Goal: Task Accomplishment & Management: Use online tool/utility

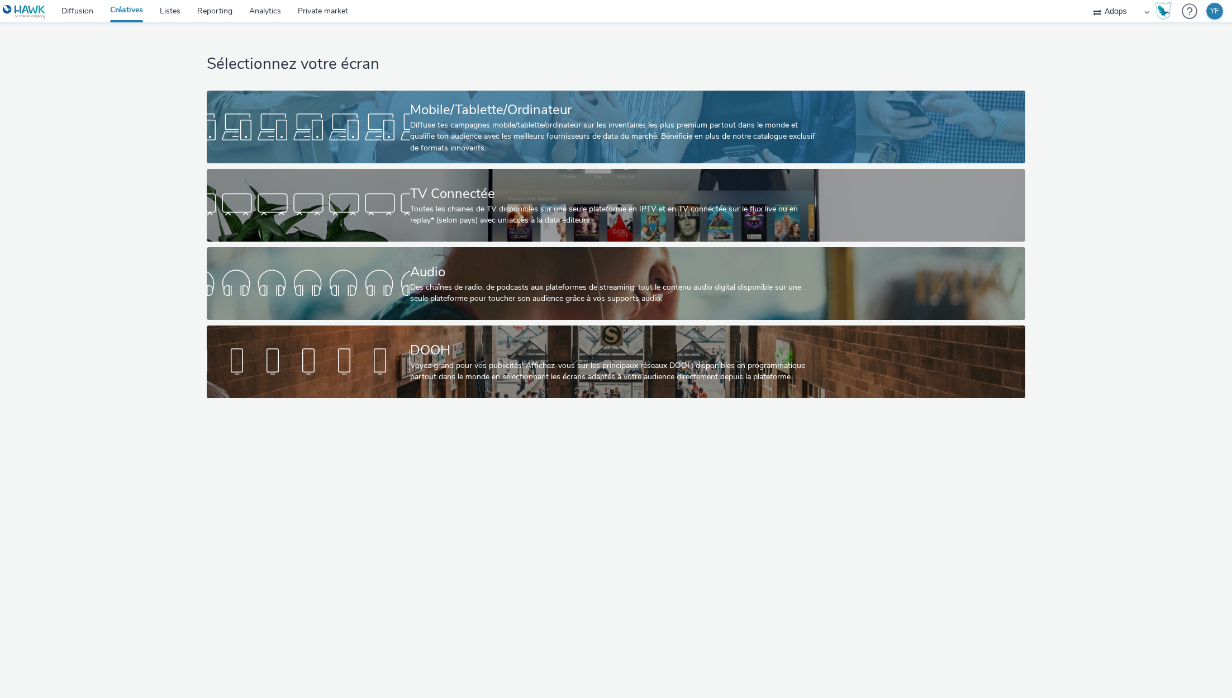
click at [556, 102] on div "Mobile/Tablette/Ordinateur" at bounding box center [613, 110] width 407 height 20
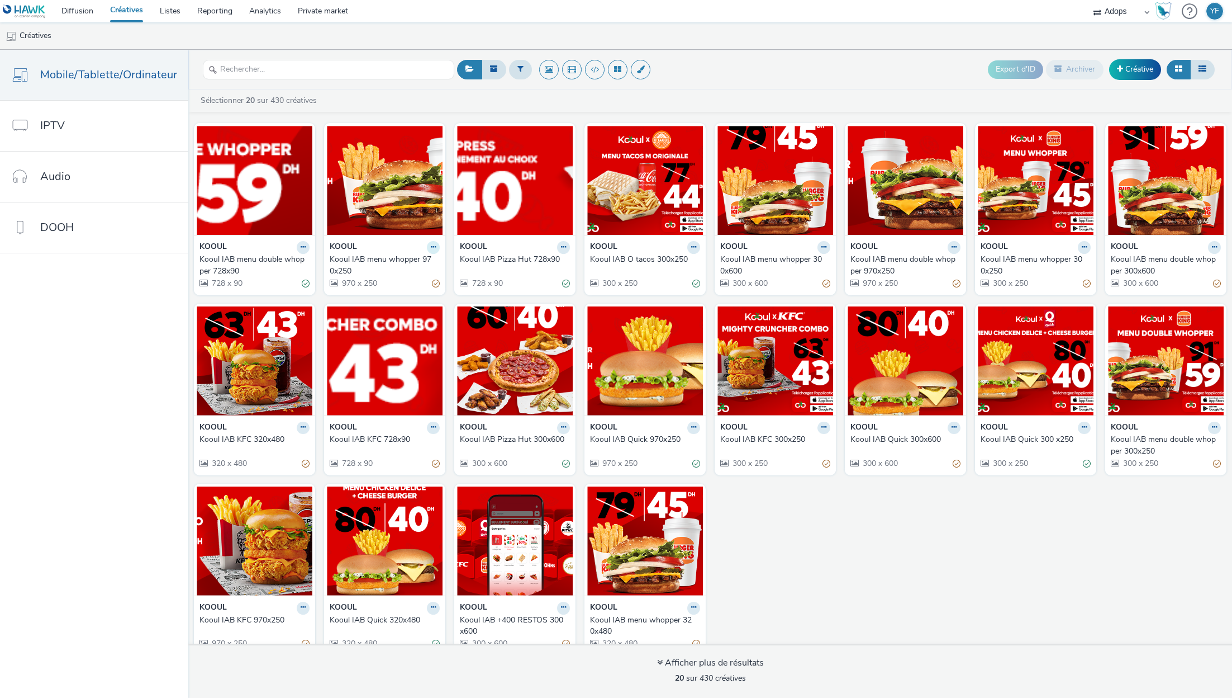
click at [435, 249] on button at bounding box center [433, 247] width 13 height 13
click at [845, 552] on div "KOOUL Kooul IAB menu double whopper 728x90 728 x 90 KOOUL Kooul IAB menu whoppe…" at bounding box center [710, 388] width 1044 height 542
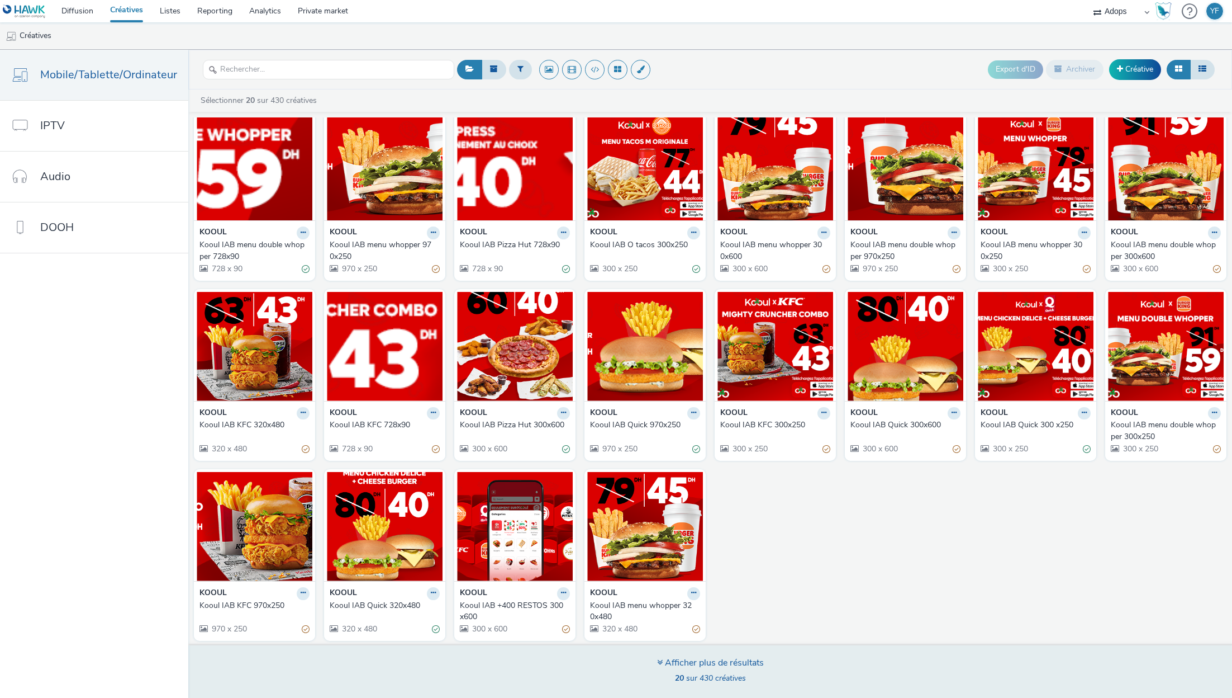
click at [708, 665] on div "Afficher plus de résultats" at bounding box center [710, 662] width 107 height 13
click at [708, 657] on div "Afficher plus de résultats" at bounding box center [710, 662] width 107 height 13
click at [699, 667] on div "Afficher plus de résultats" at bounding box center [710, 662] width 107 height 13
click at [699, 677] on span "20 sur 430 créatives" at bounding box center [710, 677] width 71 height 11
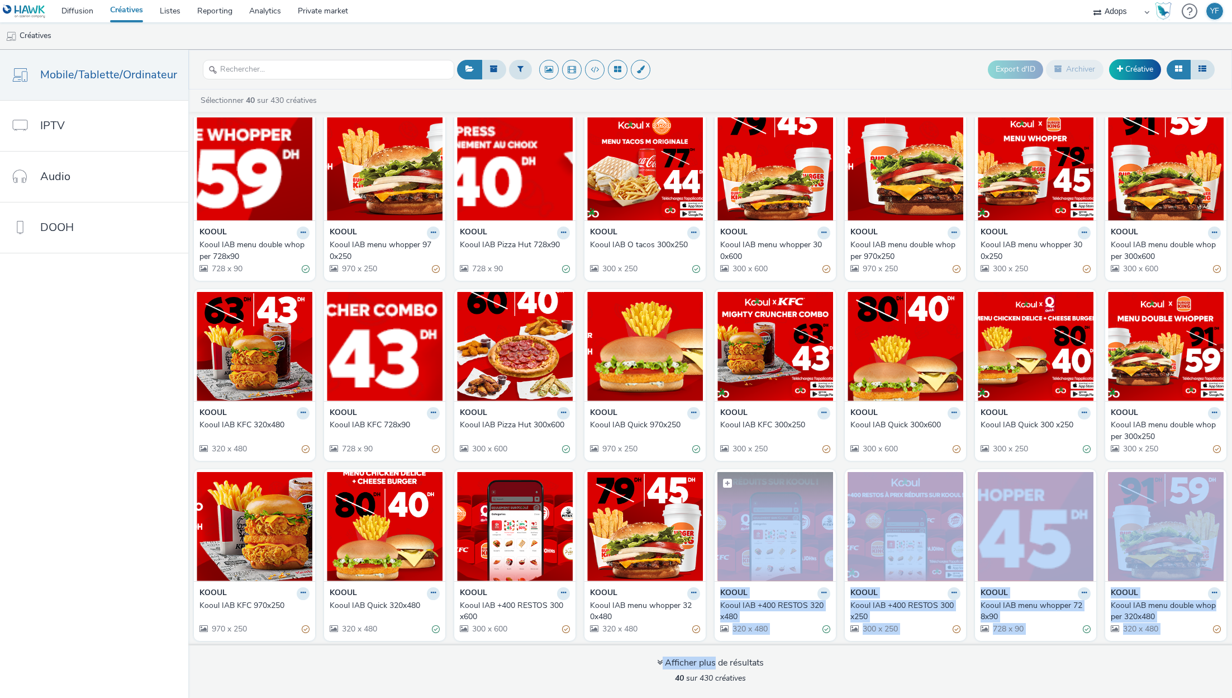
drag, startPoint x: 713, startPoint y: 656, endPoint x: 768, endPoint y: 533, distance: 135.4
click at [768, 533] on div "Sélectionner 40 sur 430 créatives KOOUL Kooul IAB menu double whopper 728x90 72…" at bounding box center [710, 393] width 1044 height 608
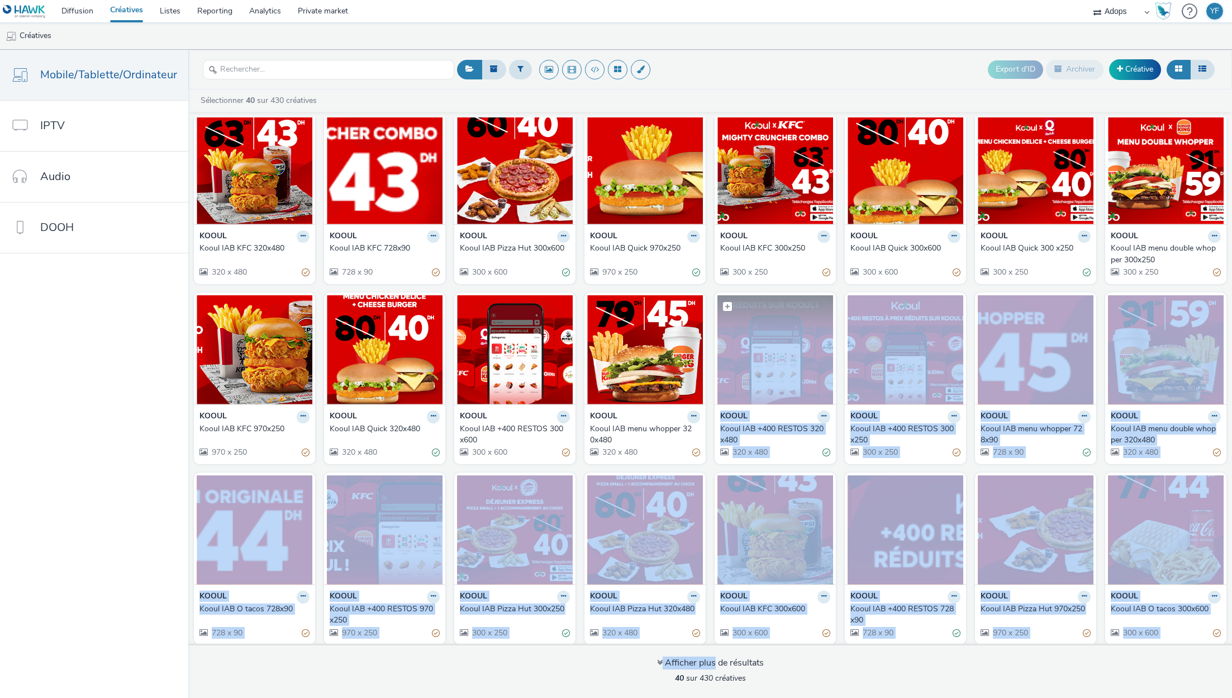
scroll to position [374, 0]
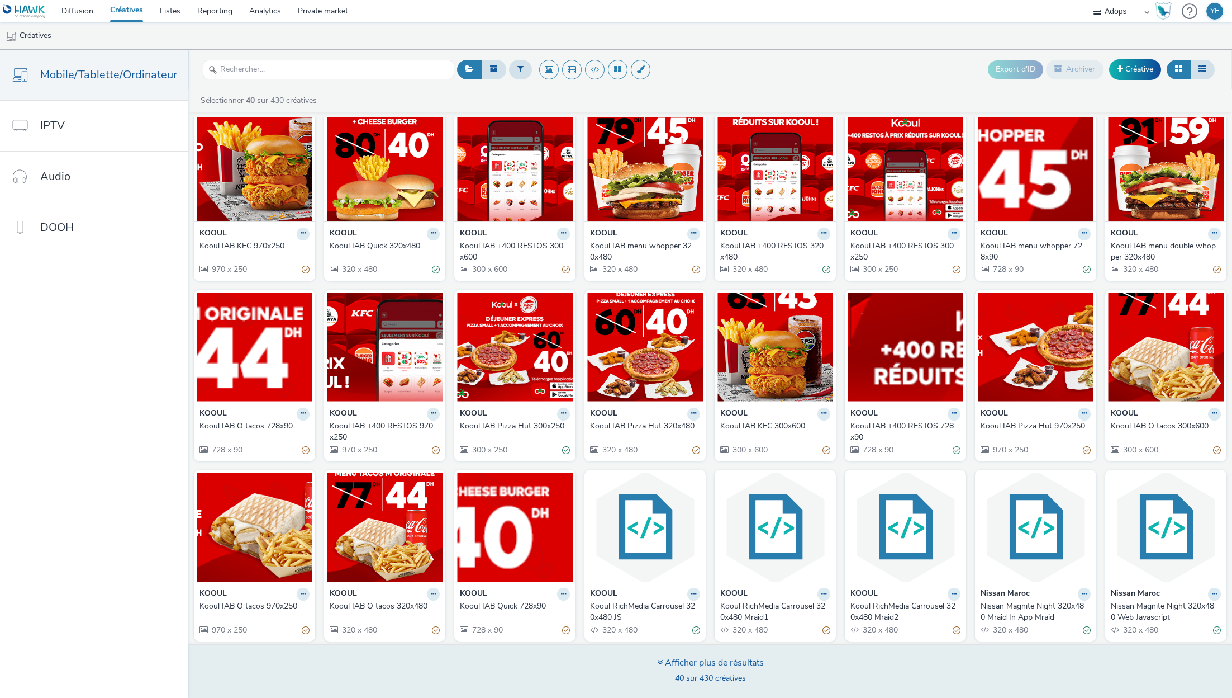
click at [930, 685] on div "Afficher plus de résultats 40 sur 430 créatives" at bounding box center [710, 670] width 1052 height 54
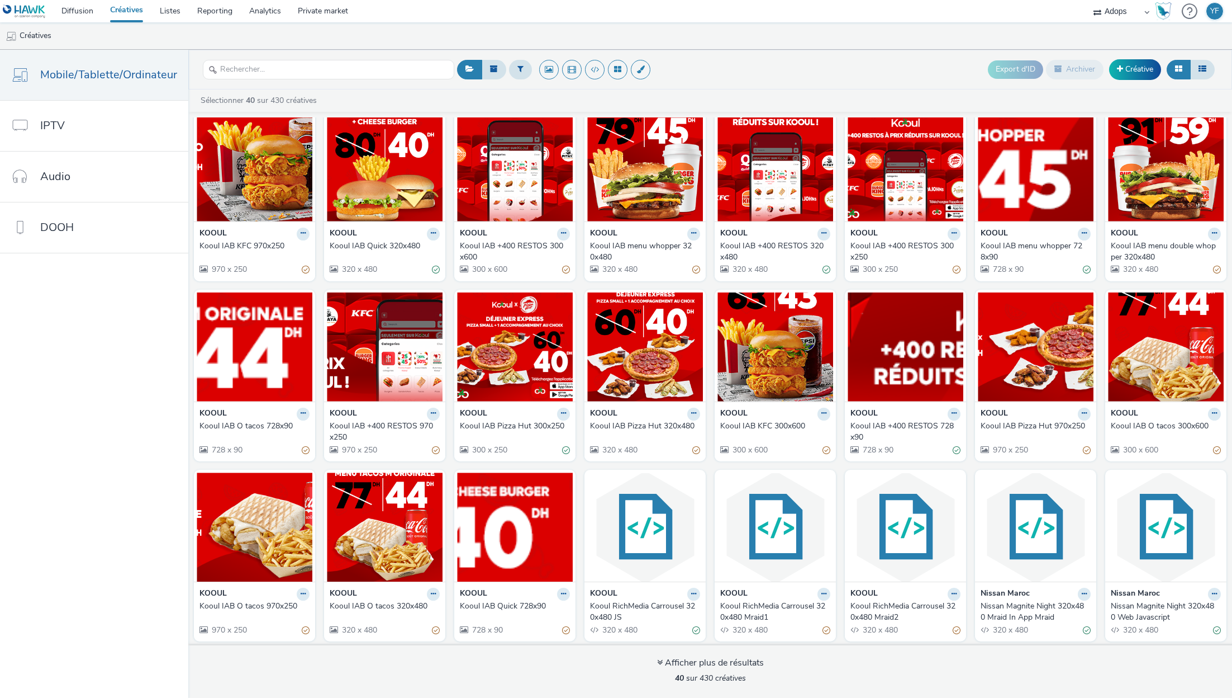
click at [960, 594] on div "KOOUL Kooul RichMedia Carrousel 320x480 Mraid2 320 x 480" at bounding box center [905, 611] width 121 height 60
click at [952, 590] on icon at bounding box center [954, 593] width 5 height 7
click at [908, 633] on link "Dupliquer" at bounding box center [919, 635] width 84 height 22
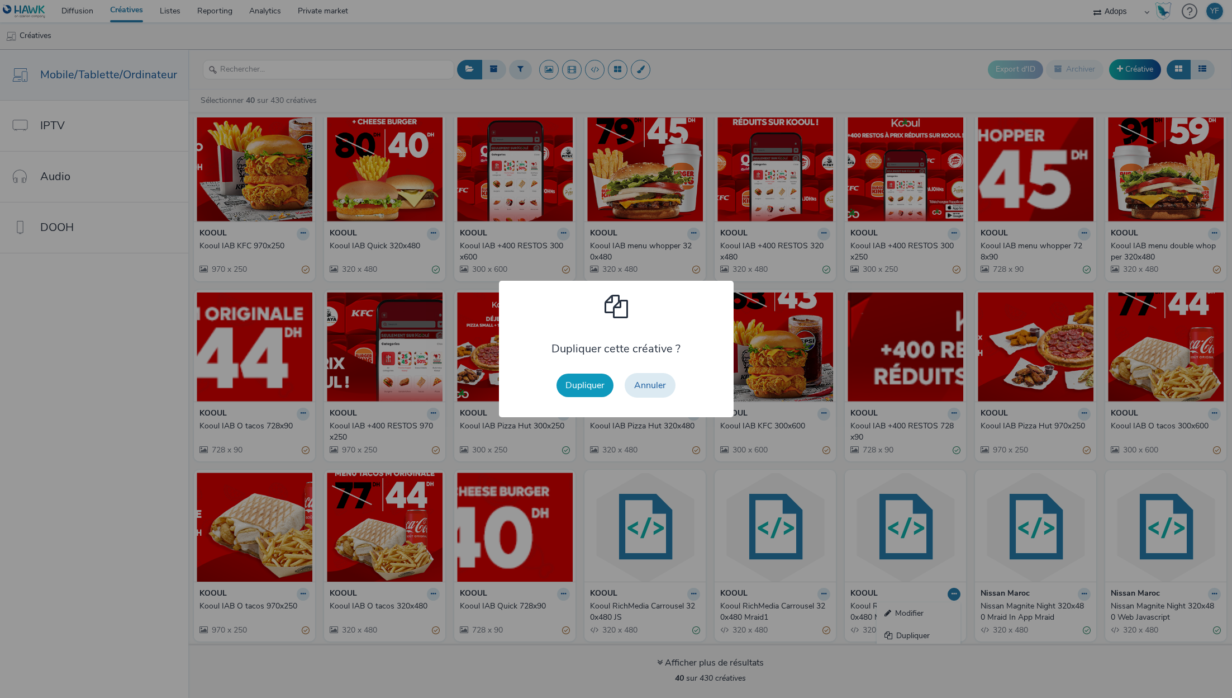
click at [597, 386] on button "Dupliquer" at bounding box center [585, 384] width 57 height 23
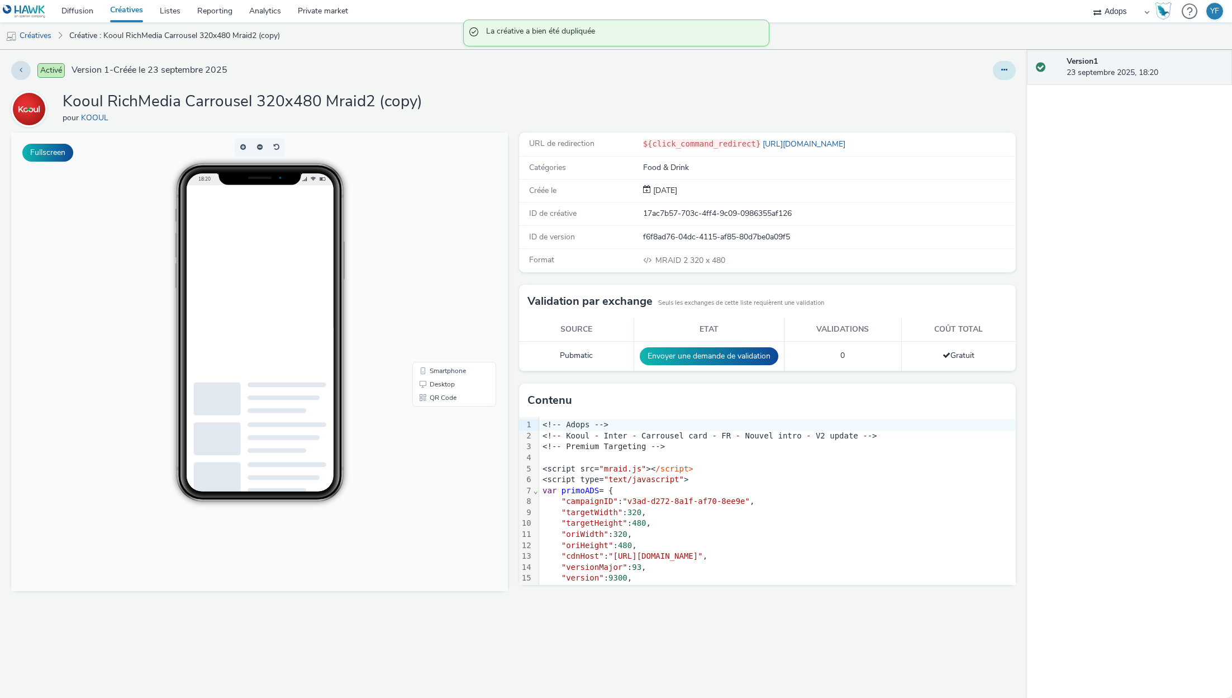
click at [1001, 74] on button at bounding box center [1004, 70] width 23 height 19
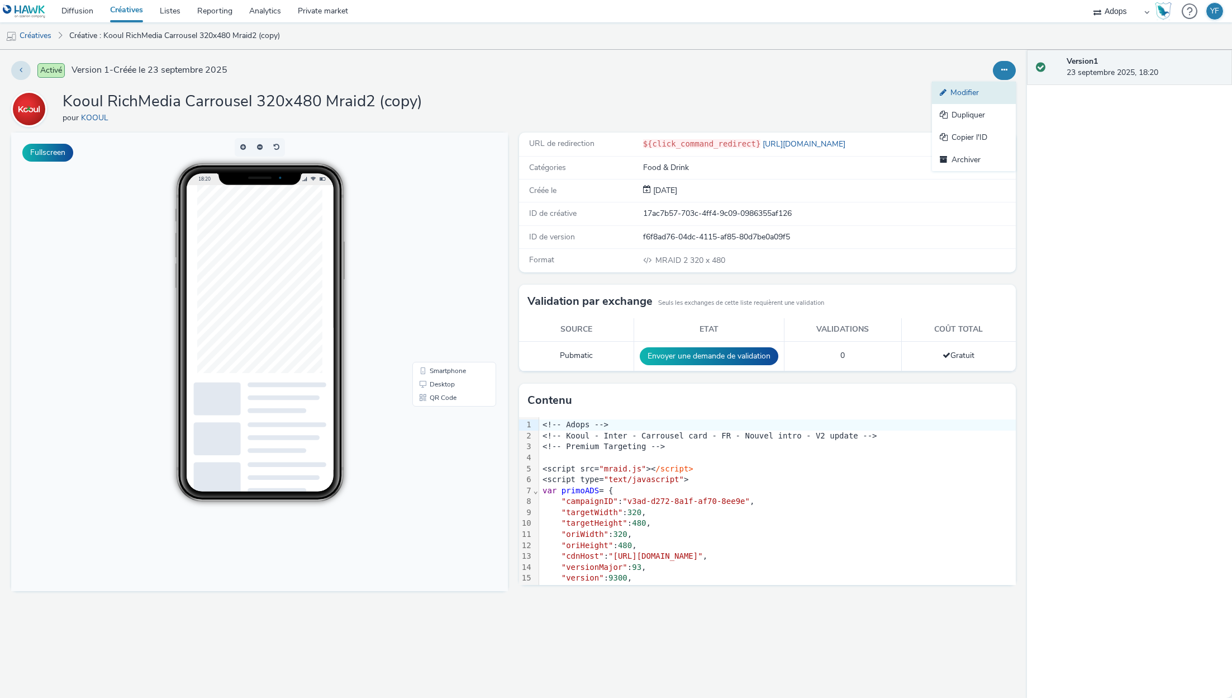
click at [975, 89] on link "Modifier" at bounding box center [974, 93] width 84 height 22
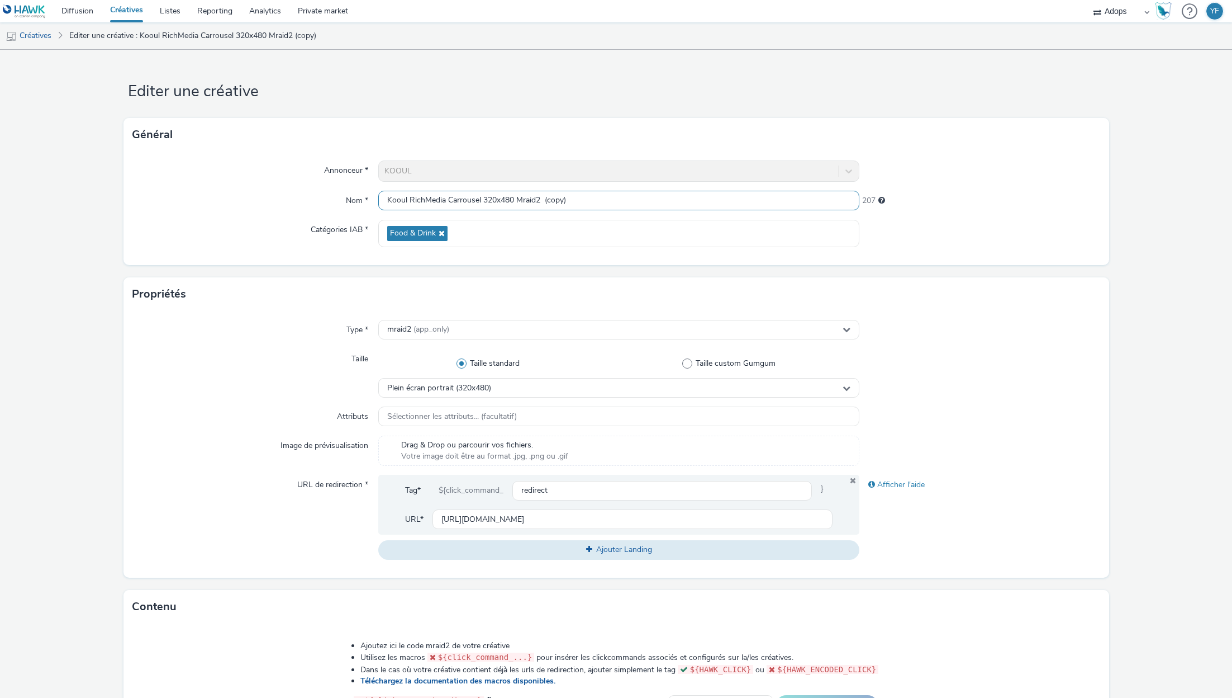
drag, startPoint x: 543, startPoint y: 201, endPoint x: 724, endPoint y: 208, distance: 181.8
click at [724, 208] on input "Kooul RichMedia Carrousel 320x480 Mraid2 (copy)" at bounding box center [618, 201] width 481 height 20
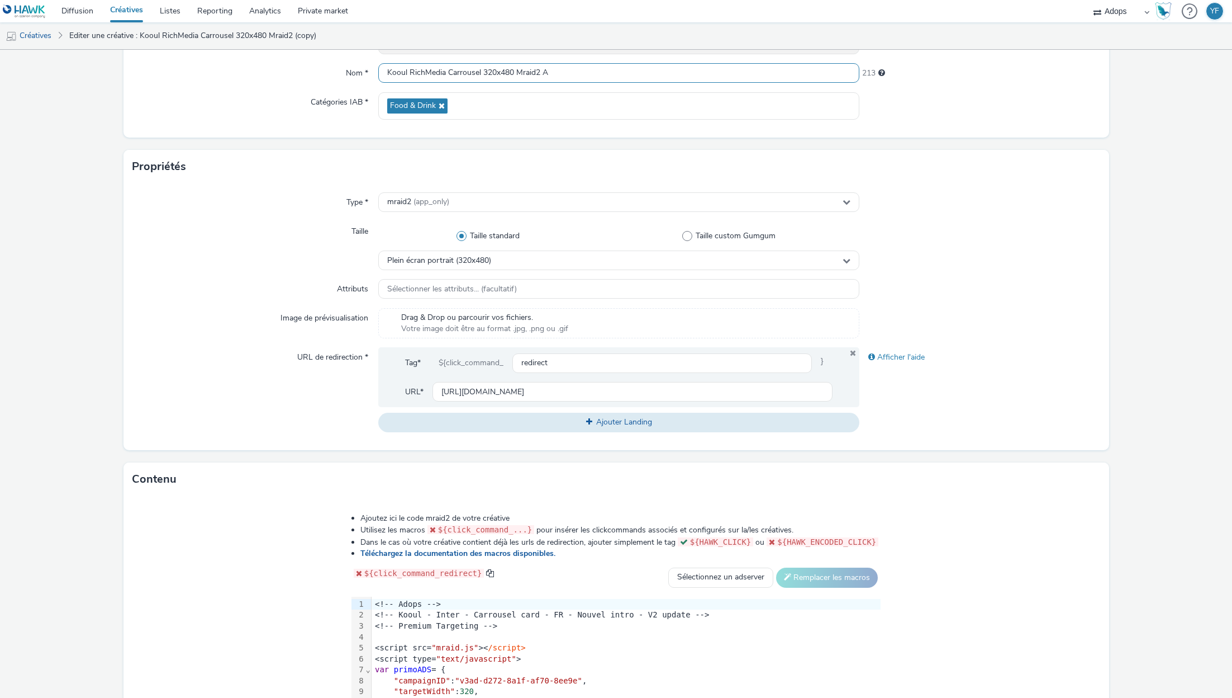
scroll to position [268, 0]
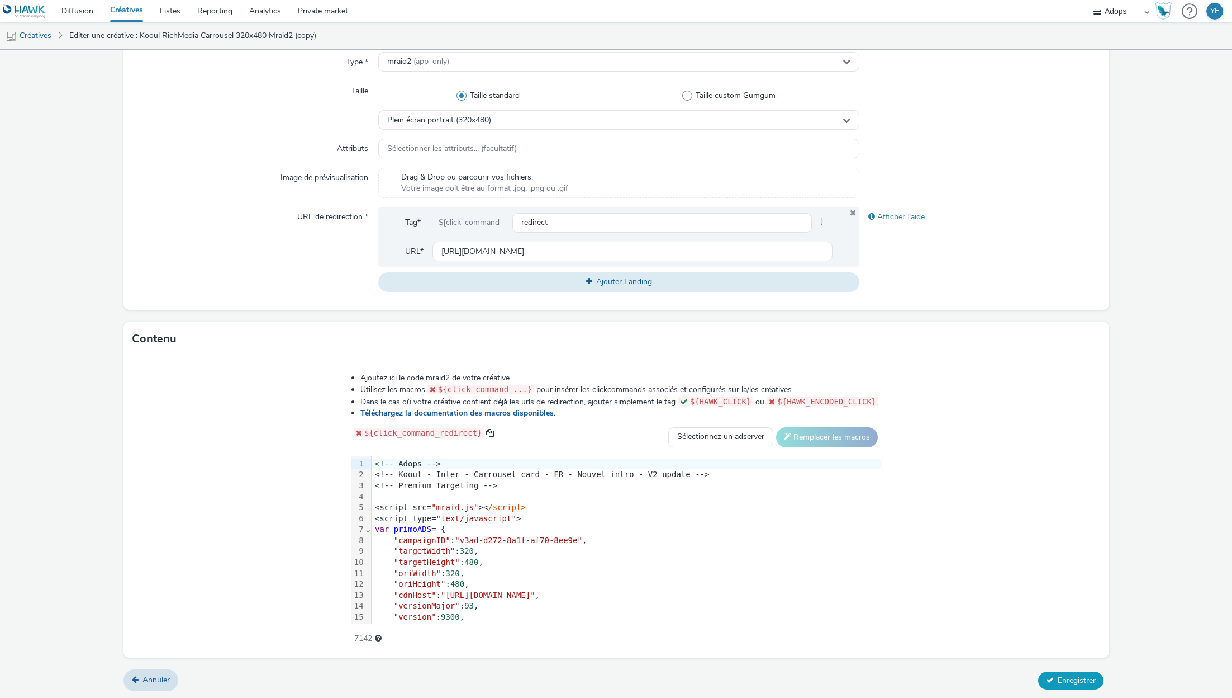
type input "Kooul RichMedia Carrousel 320x480 Mraid2 A"
click at [1061, 675] on span "Enregistrer" at bounding box center [1077, 680] width 38 height 11
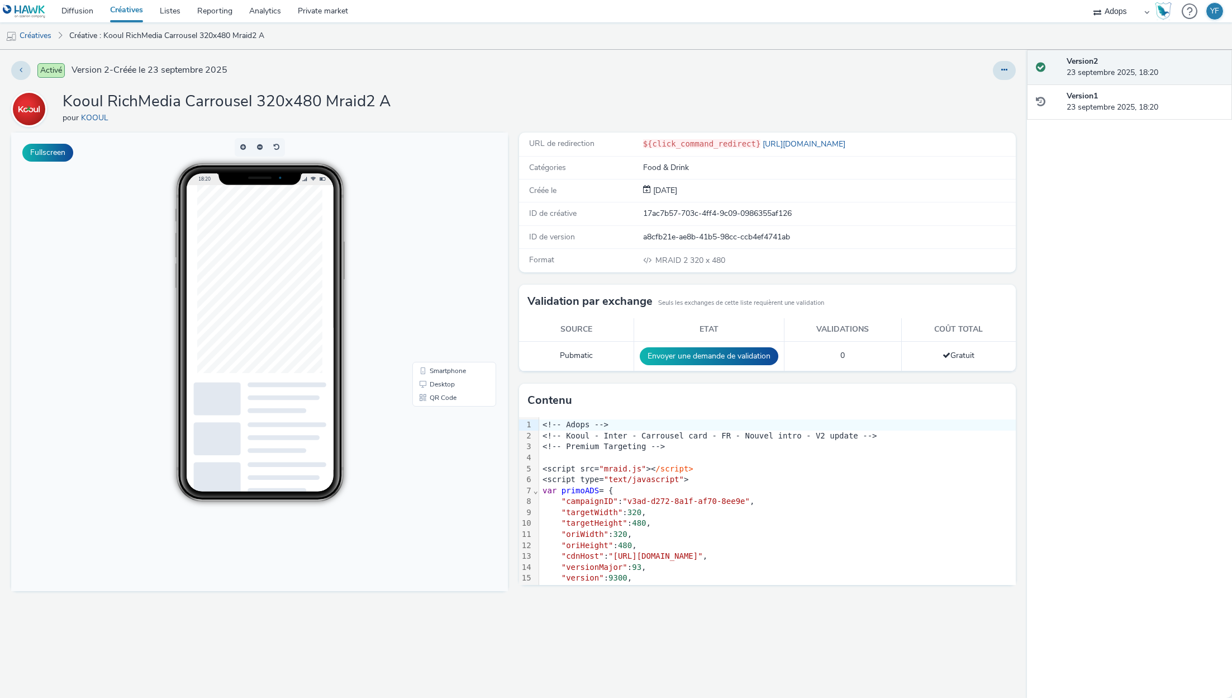
click at [126, 4] on link "Créatives" at bounding box center [127, 11] width 50 height 22
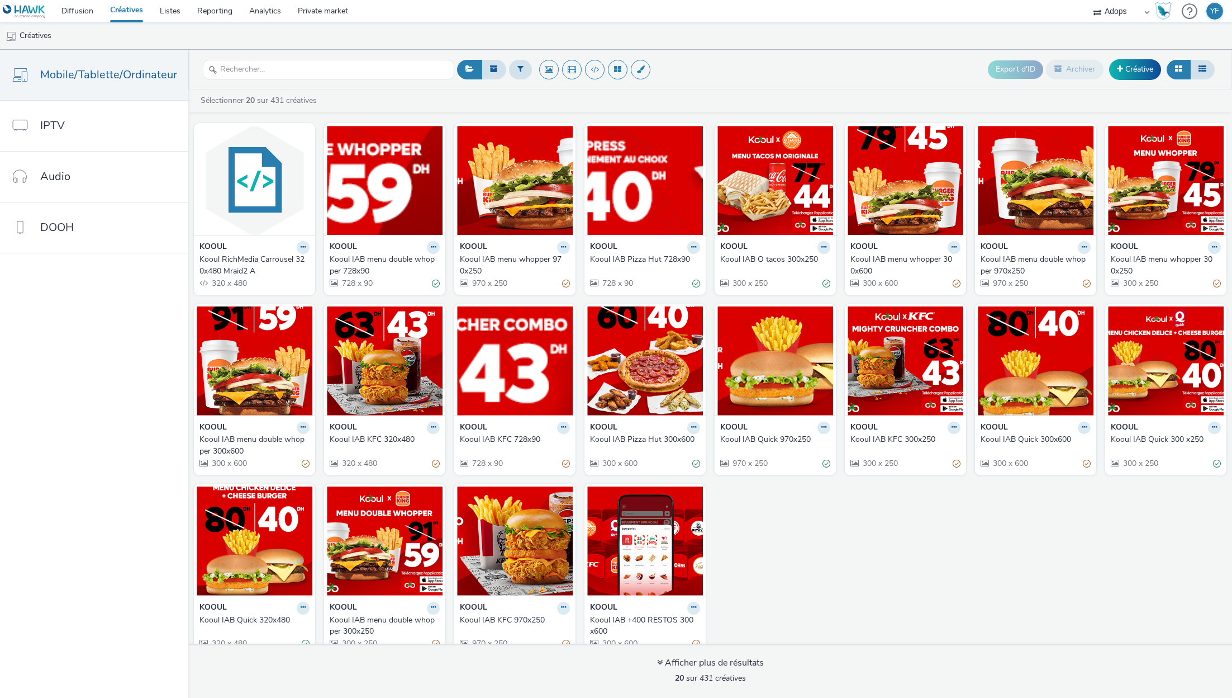
scroll to position [15, 0]
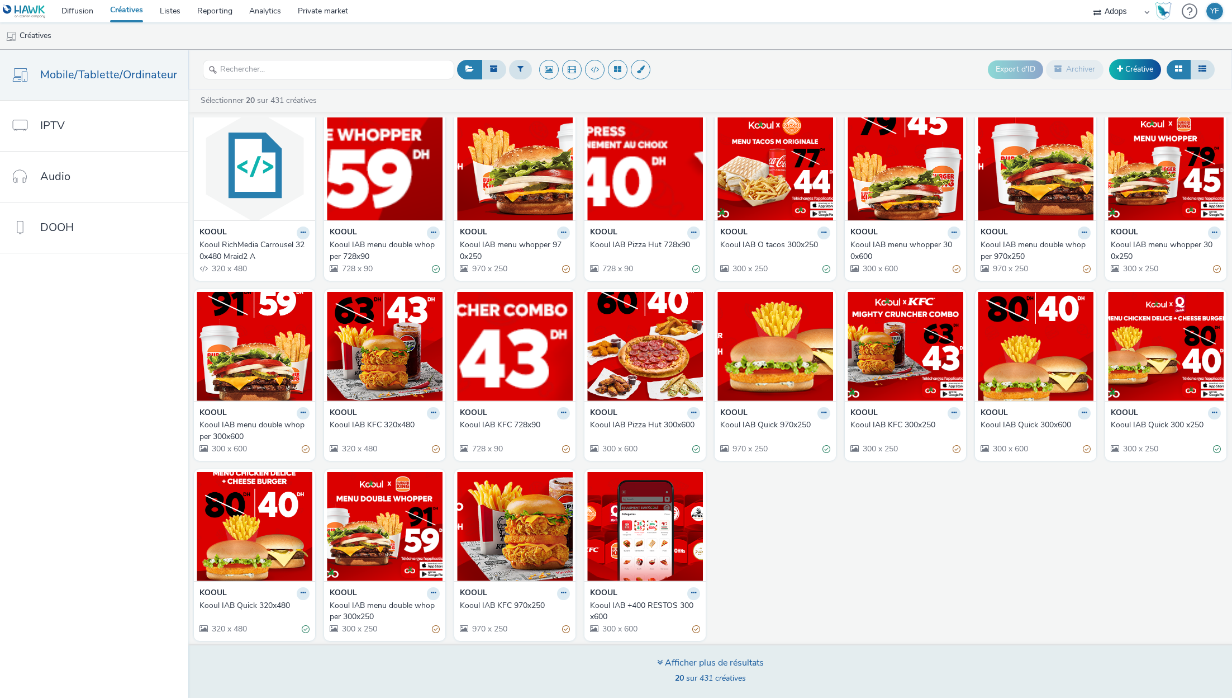
click at [744, 653] on div "Afficher plus de résultats 20 sur 431 créatives" at bounding box center [710, 670] width 1052 height 54
click at [689, 663] on div "Afficher plus de résultats" at bounding box center [710, 662] width 107 height 13
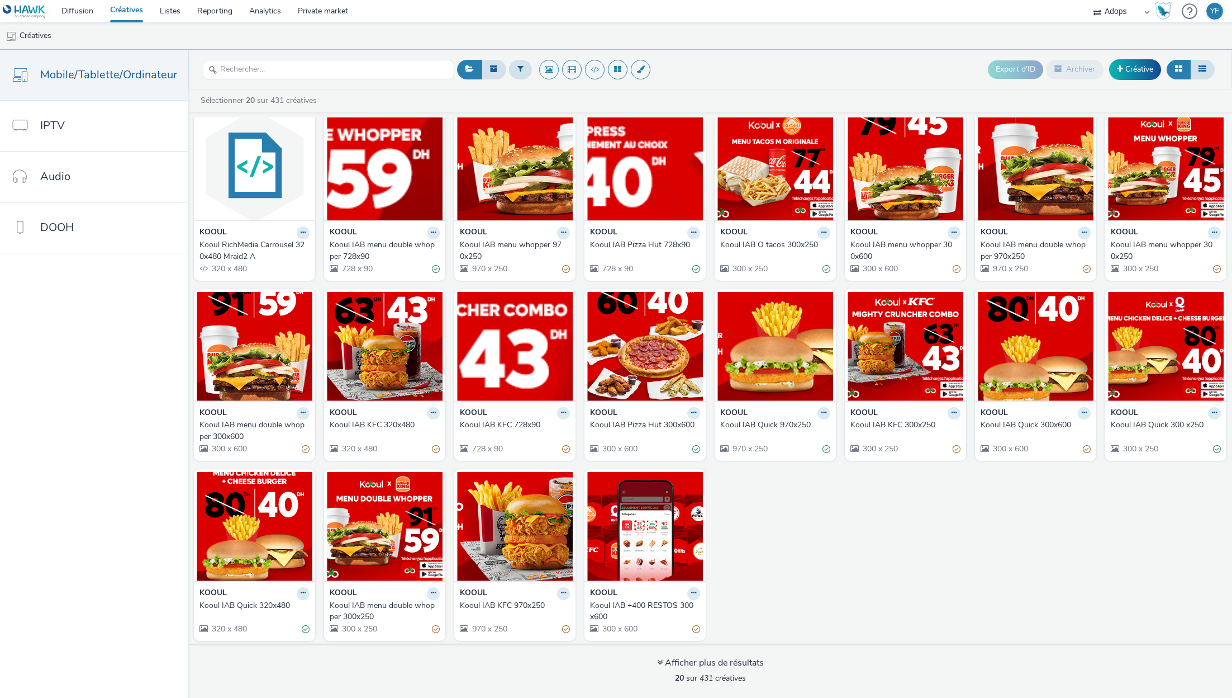
click at [803, 577] on div "KOOUL Kooul RichMedia Carrousel 320x480 Mraid2 A 320 x 480 KOOUL Kooul IAB menu…" at bounding box center [710, 374] width 1044 height 542
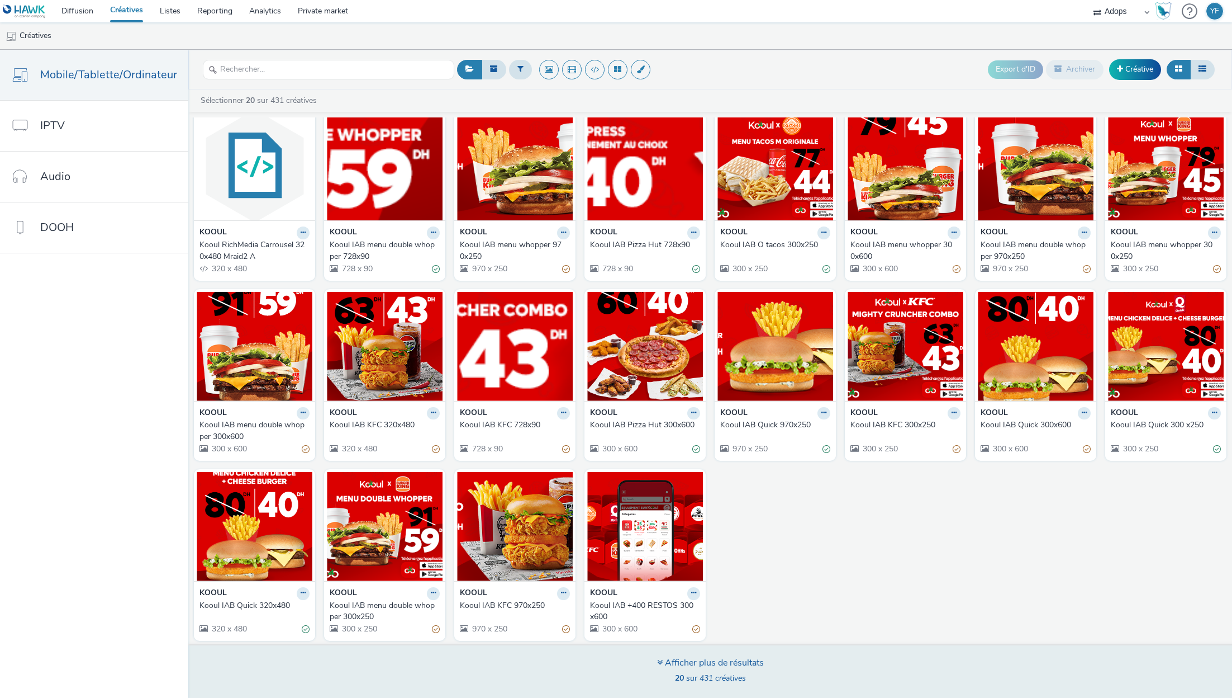
click at [813, 667] on div "Afficher plus de résultats 20 sur 431 créatives" at bounding box center [710, 670] width 1052 height 54
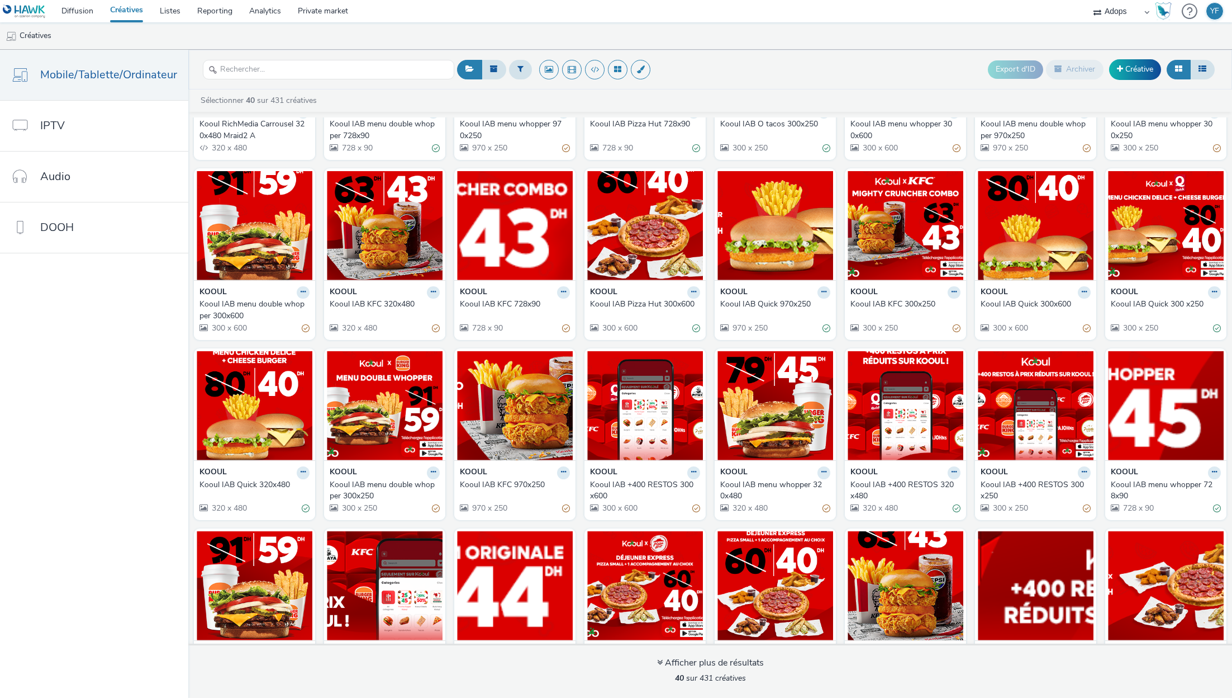
scroll to position [374, 0]
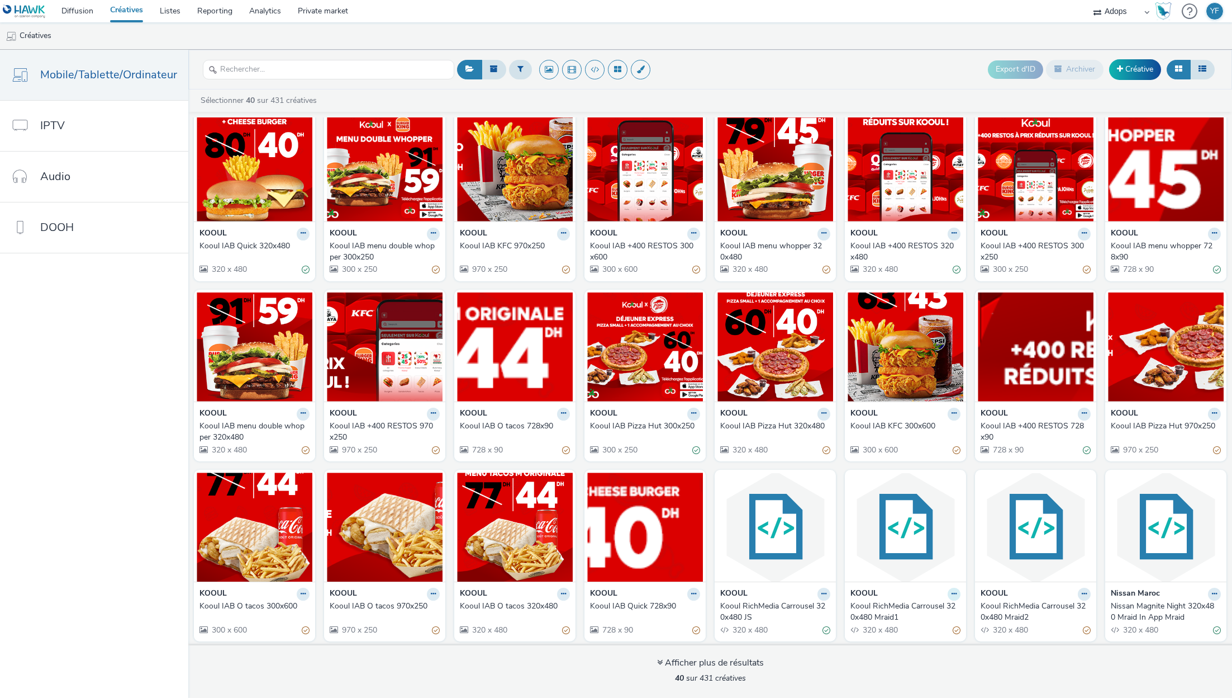
click at [949, 591] on button at bounding box center [954, 593] width 13 height 13
click at [923, 628] on link "Dupliquer" at bounding box center [919, 635] width 84 height 22
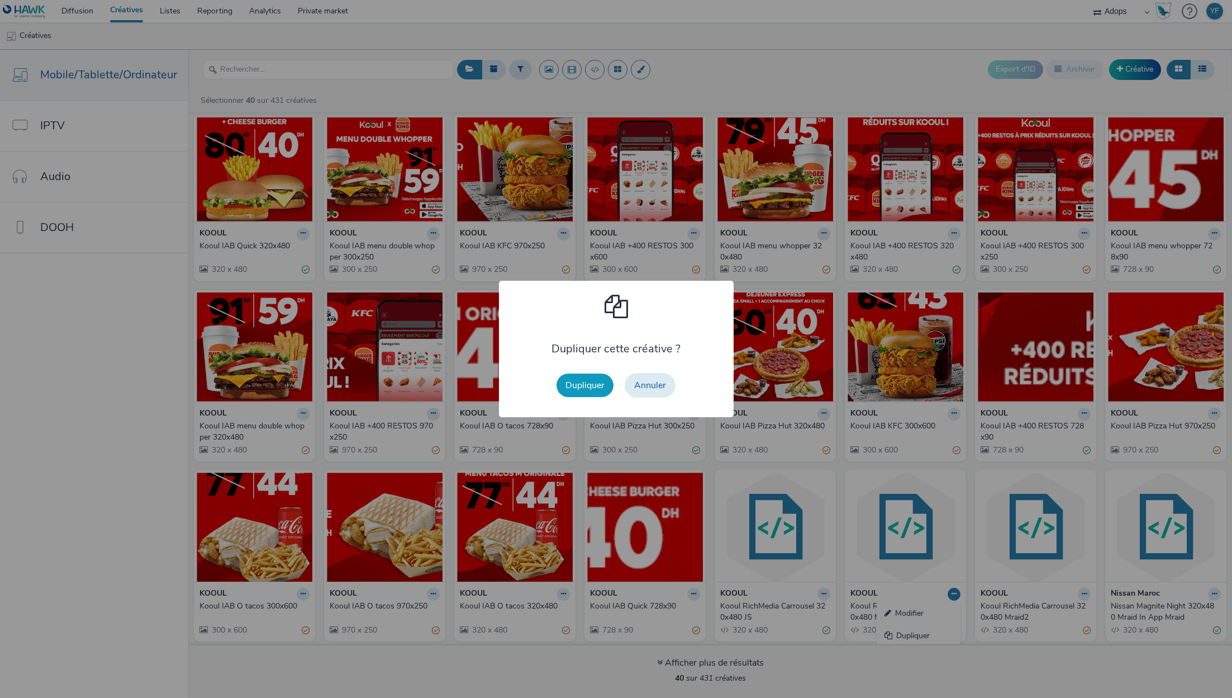
click at [588, 395] on button "Dupliquer" at bounding box center [585, 384] width 57 height 23
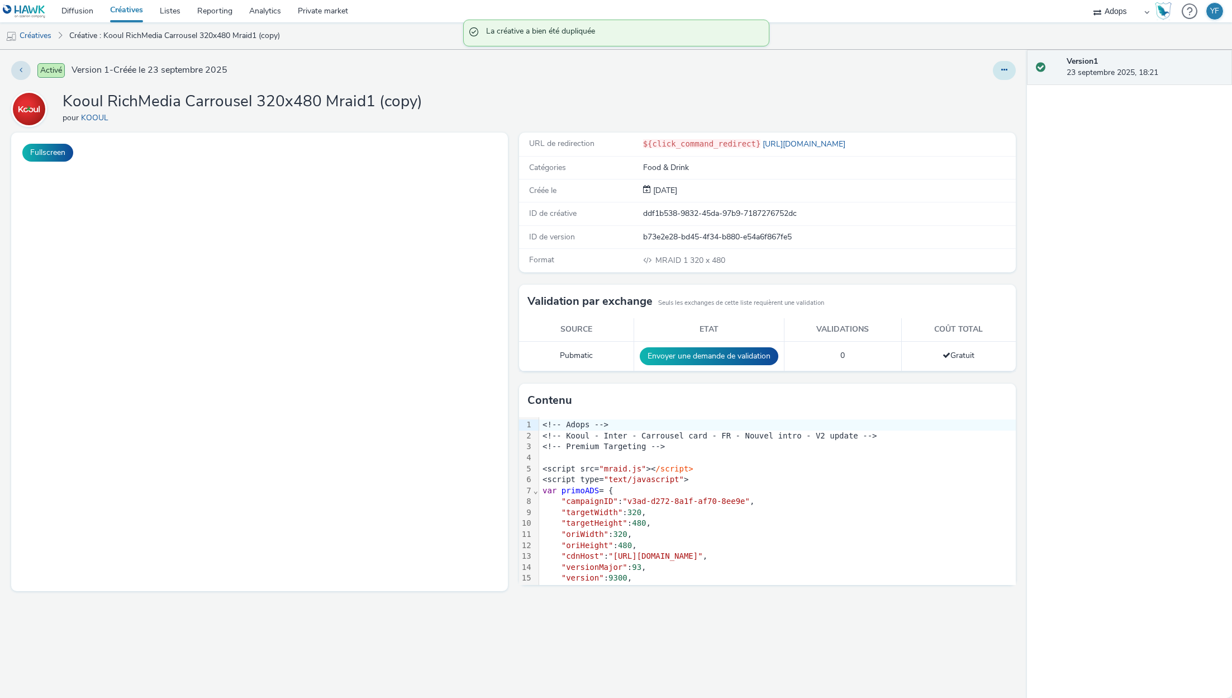
click at [1005, 68] on icon at bounding box center [1005, 70] width 6 height 8
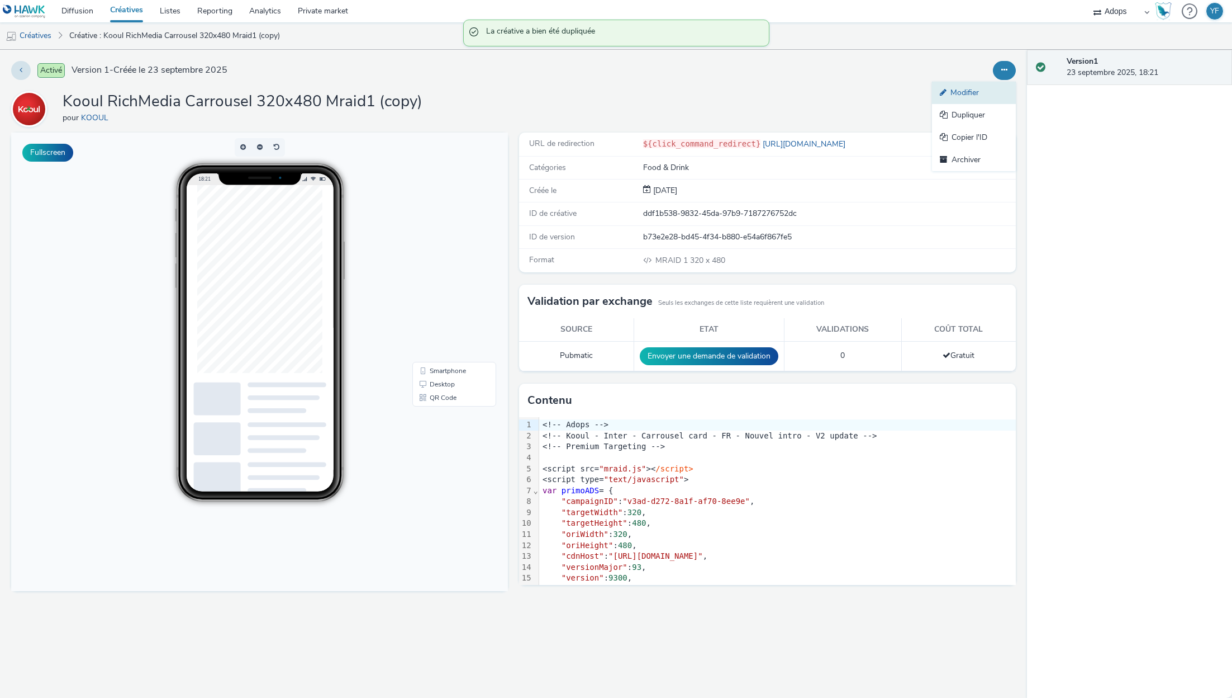
click at [984, 88] on link "Modifier" at bounding box center [974, 93] width 84 height 22
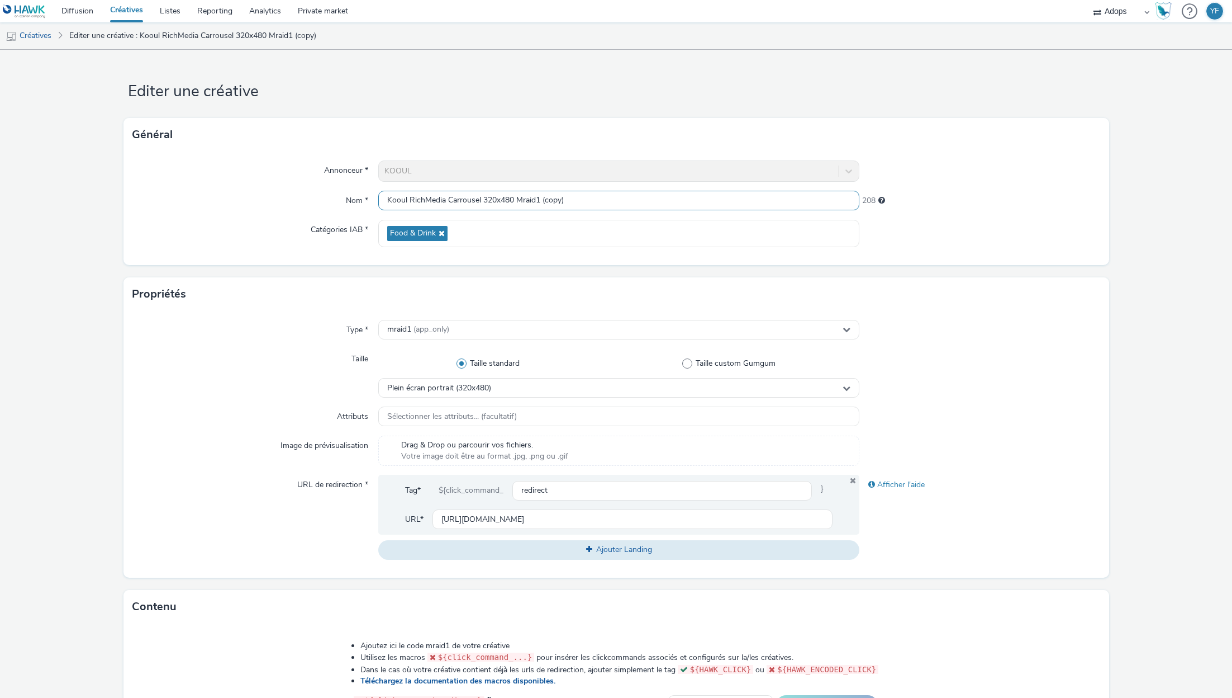
drag, startPoint x: 540, startPoint y: 201, endPoint x: 739, endPoint y: 203, distance: 199.0
click at [739, 203] on input "Kooul RichMedia Carrousel 320x480 Mraid1 (copy)" at bounding box center [618, 201] width 481 height 20
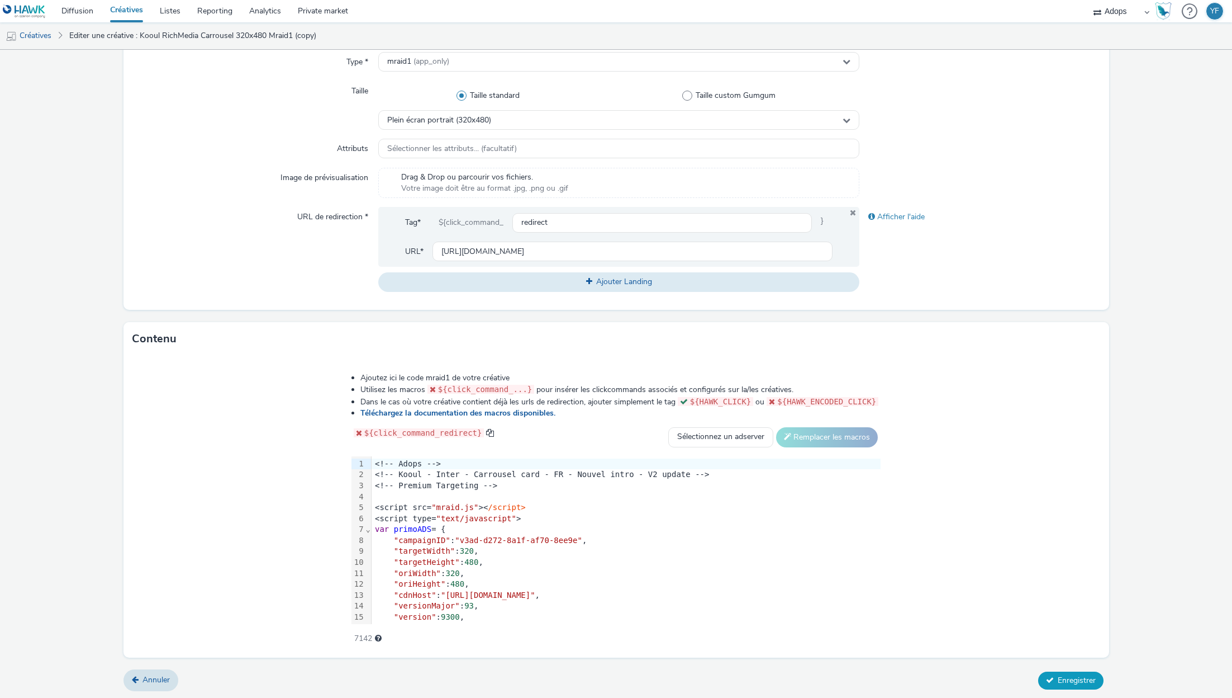
type input "Kooul RichMedia Carrousel 320x480 Mraid1 A"
click at [1081, 675] on span "Enregistrer" at bounding box center [1077, 680] width 38 height 11
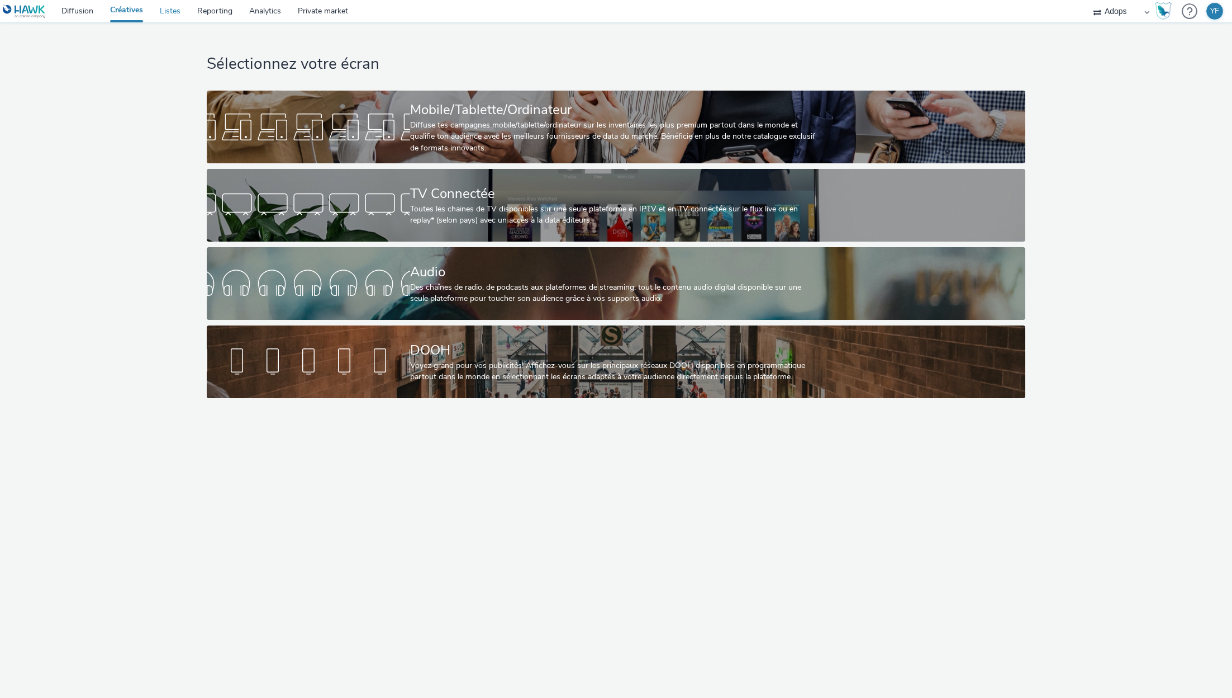
click at [167, 0] on link "Listes" at bounding box center [169, 11] width 37 height 22
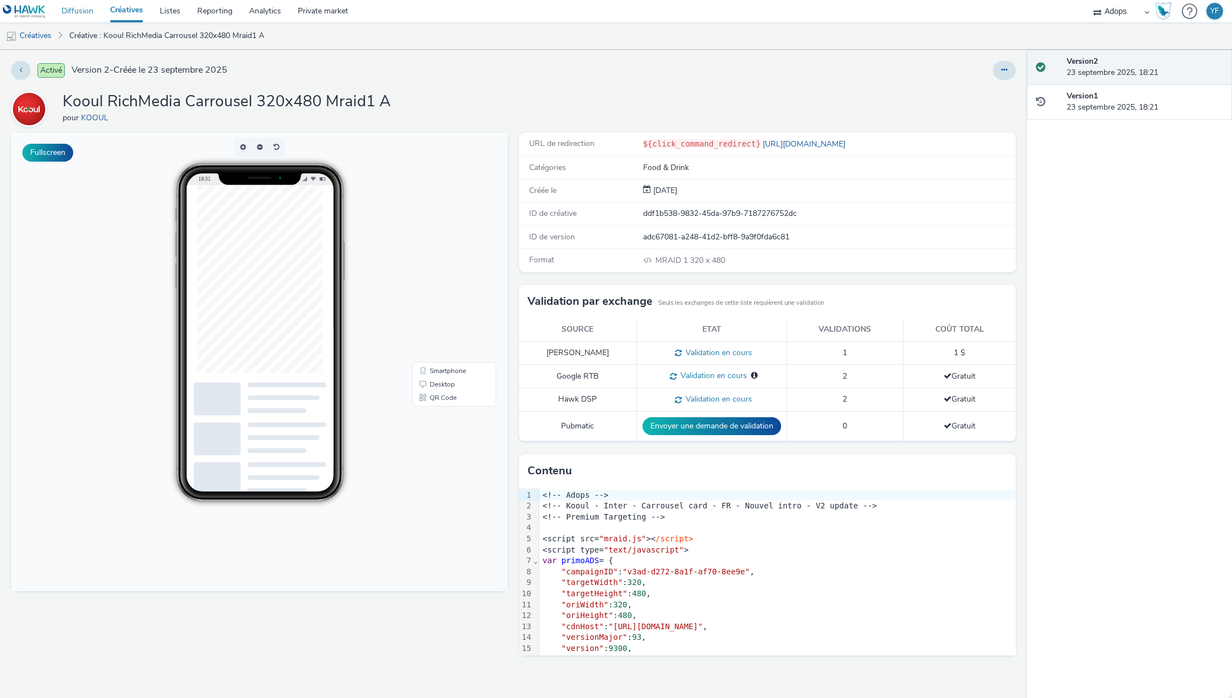
click at [83, 17] on link "Diffusion" at bounding box center [77, 11] width 49 height 22
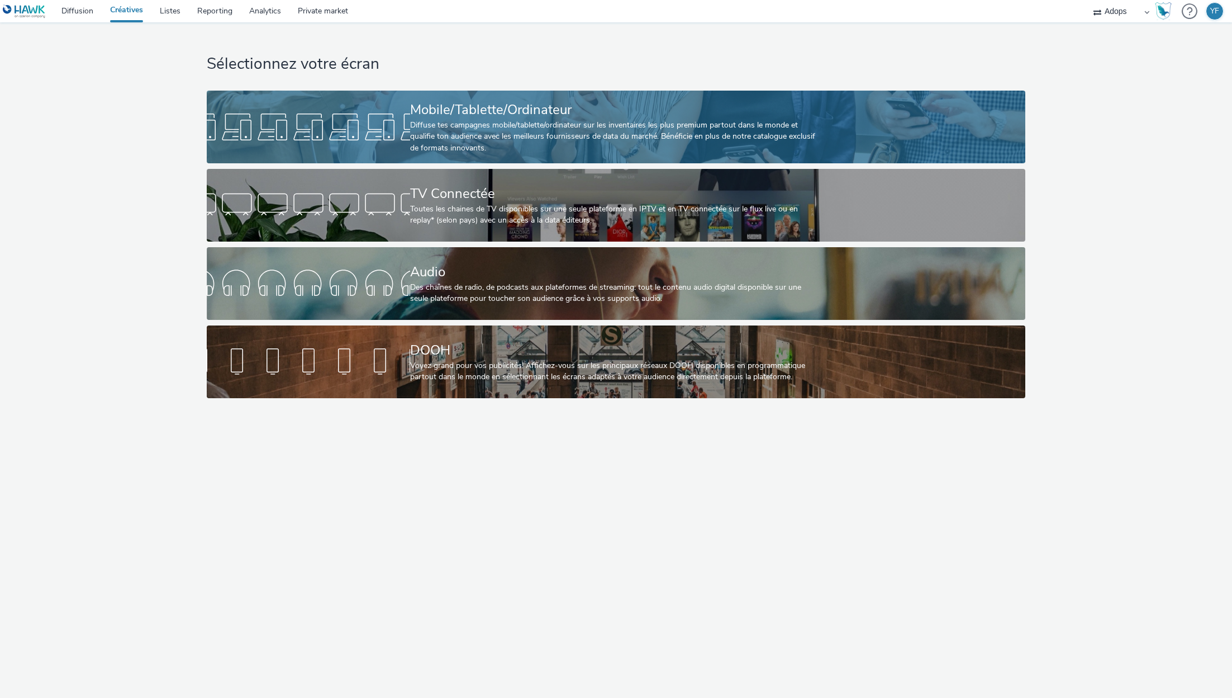
click at [404, 99] on link "Mobile/Tablette/Ordinateur Diffuse tes campagnes mobile/tablette/ordinateur sur…" at bounding box center [616, 127] width 819 height 73
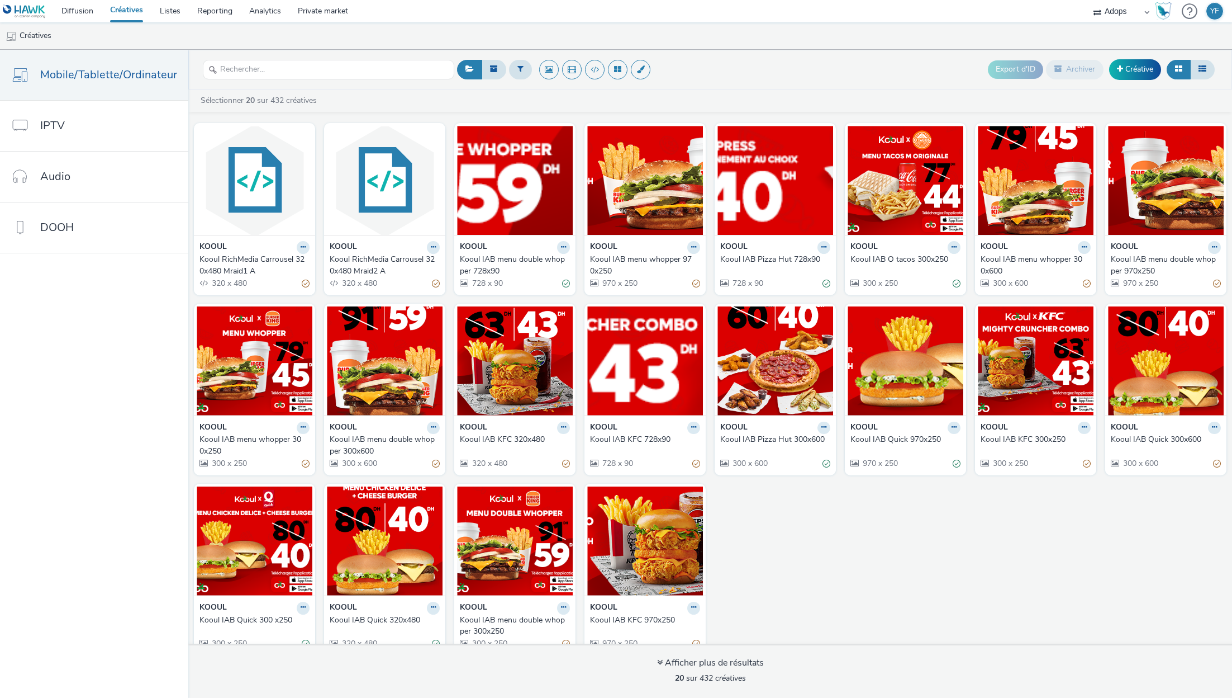
click at [135, 11] on link "Créatives" at bounding box center [127, 11] width 50 height 22
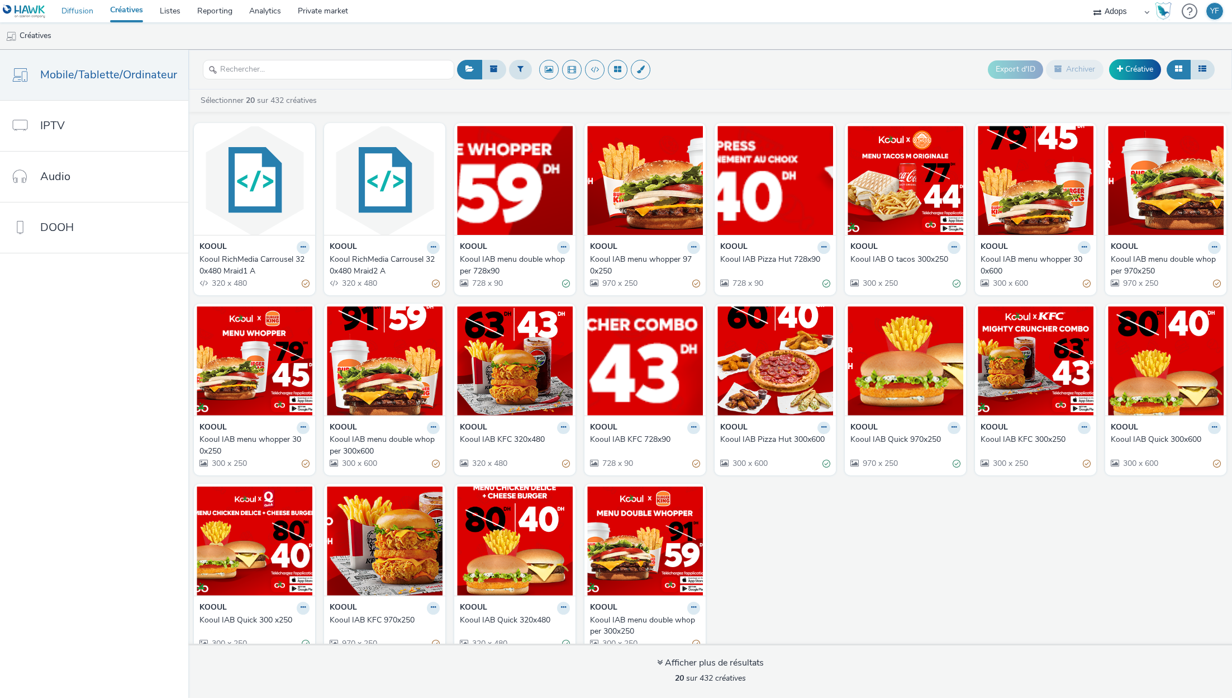
click at [82, 15] on link "Diffusion" at bounding box center [77, 11] width 49 height 22
